Goal: Check status

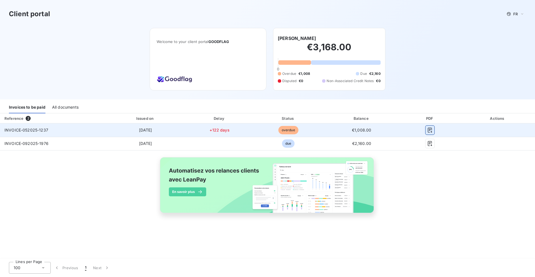
click at [432, 128] on icon "button" at bounding box center [430, 130] width 6 height 6
click at [410, 127] on div at bounding box center [431, 129] width 52 height 9
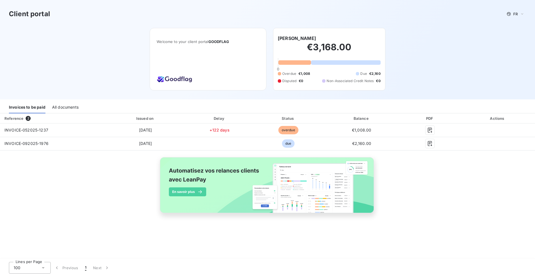
click at [421, 165] on div "Reference 2 Issued on Delay Status Balance PDF Actions INVOICE-052025-1237 [DAT…" at bounding box center [267, 169] width 535 height 112
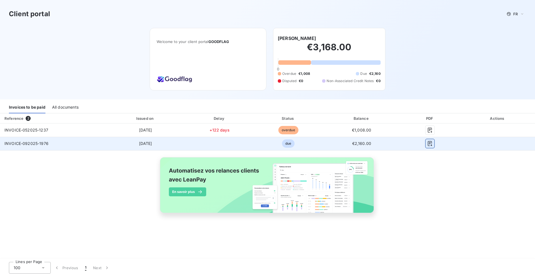
click at [433, 142] on button "button" at bounding box center [430, 143] width 9 height 9
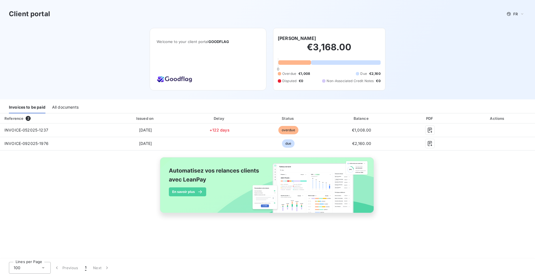
click at [453, 26] on div "Client portal FR" at bounding box center [267, 14] width 535 height 28
click at [40, 11] on h3 "Client portal" at bounding box center [29, 14] width 41 height 10
click at [35, 14] on h3 "Client portal" at bounding box center [29, 14] width 41 height 10
click at [306, 55] on h2 "€3,168.00" at bounding box center [329, 50] width 103 height 17
click at [209, 42] on span "GOODFLAG" at bounding box center [219, 41] width 21 height 4
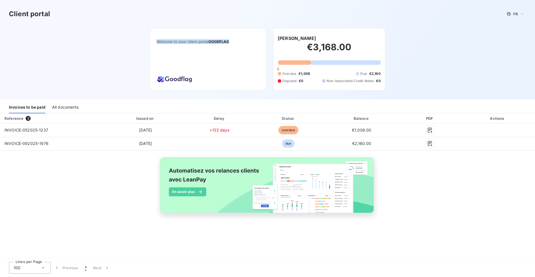
drag, startPoint x: 155, startPoint y: 80, endPoint x: 215, endPoint y: 80, distance: 59.7
click at [215, 80] on div "Welcome to your client portal GOODFLAG" at bounding box center [208, 59] width 117 height 62
click at [59, 107] on div "All documents" at bounding box center [65, 108] width 26 height 12
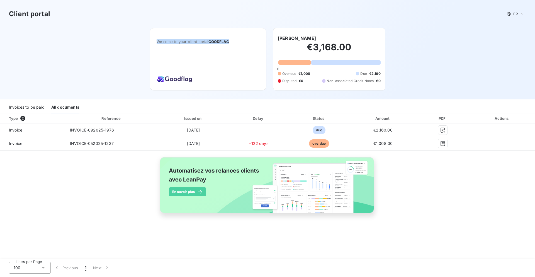
click at [29, 107] on div "Invoices to be paid" at bounding box center [27, 108] width 36 height 12
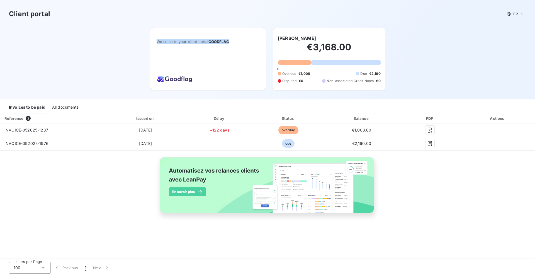
click at [204, 189] on img at bounding box center [267, 188] width 225 height 69
